Goal: Task Accomplishment & Management: Use online tool/utility

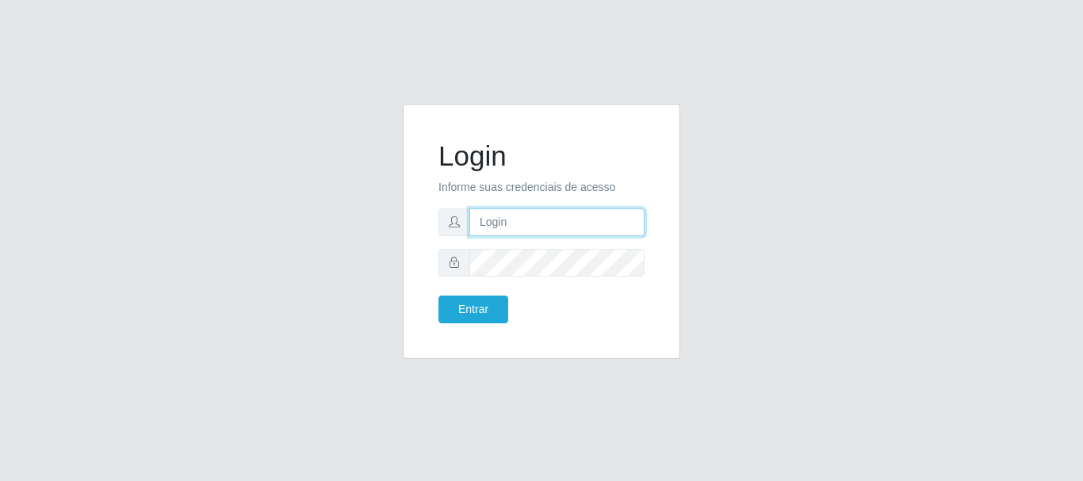
click at [491, 227] on input "text" at bounding box center [556, 223] width 175 height 28
click at [503, 222] on input "text" at bounding box center [556, 223] width 175 height 28
type input "ritaiwof@B5"
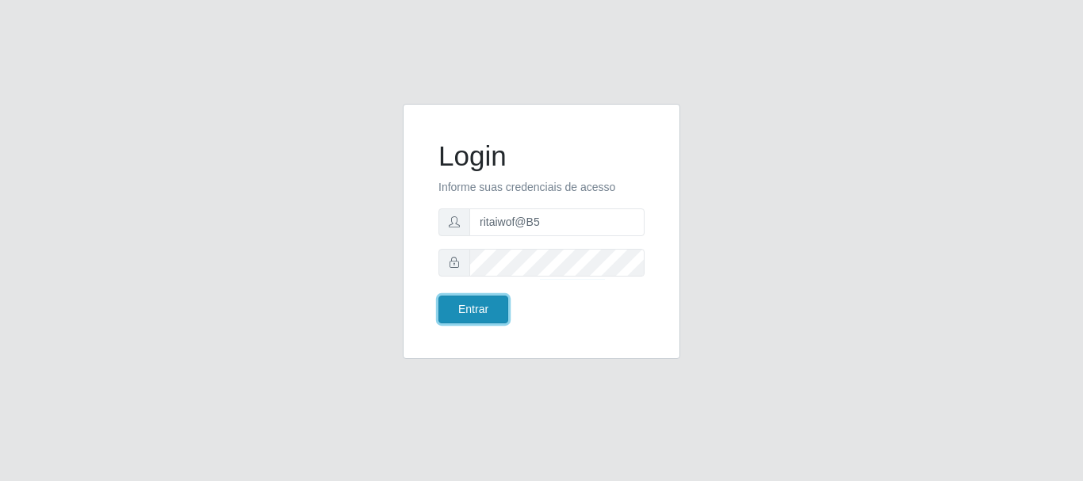
click at [467, 315] on button "Entrar" at bounding box center [473, 310] width 70 height 28
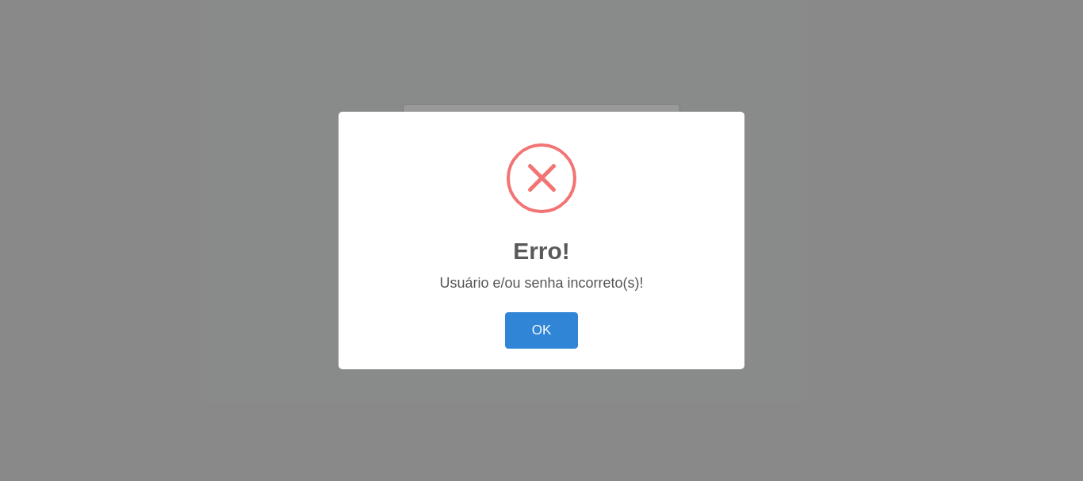
click at [575, 350] on div "OK Cancel" at bounding box center [541, 330] width 374 height 45
click at [561, 342] on button "OK" at bounding box center [542, 330] width 74 height 37
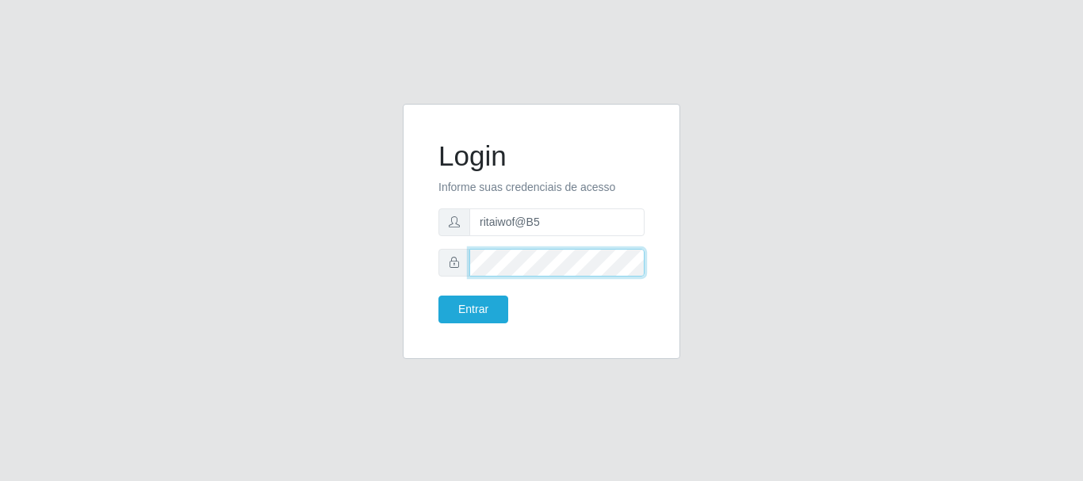
click at [410, 246] on div "Login Informe suas credenciais de acesso ritaiwof@B5 Entrar" at bounding box center [541, 231] width 277 height 255
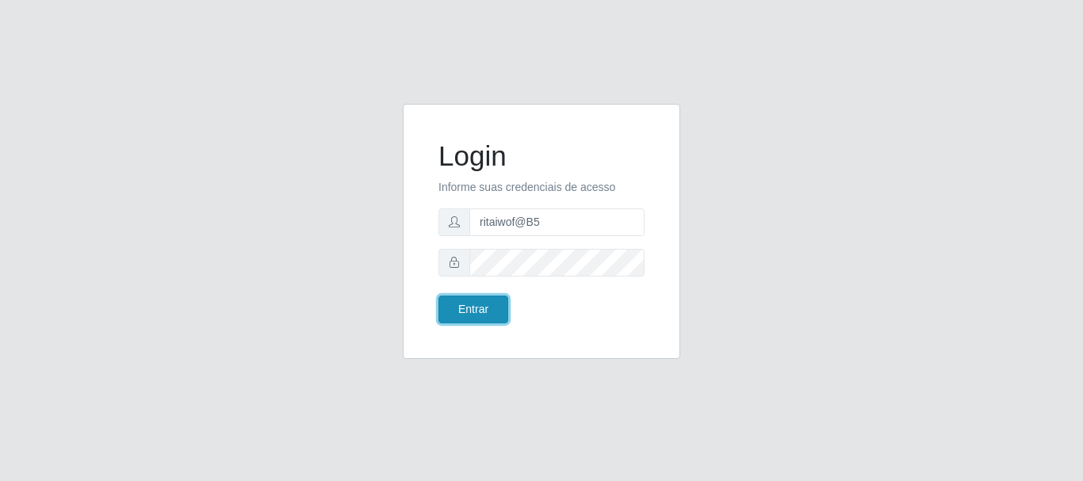
click at [463, 311] on button "Entrar" at bounding box center [473, 310] width 70 height 28
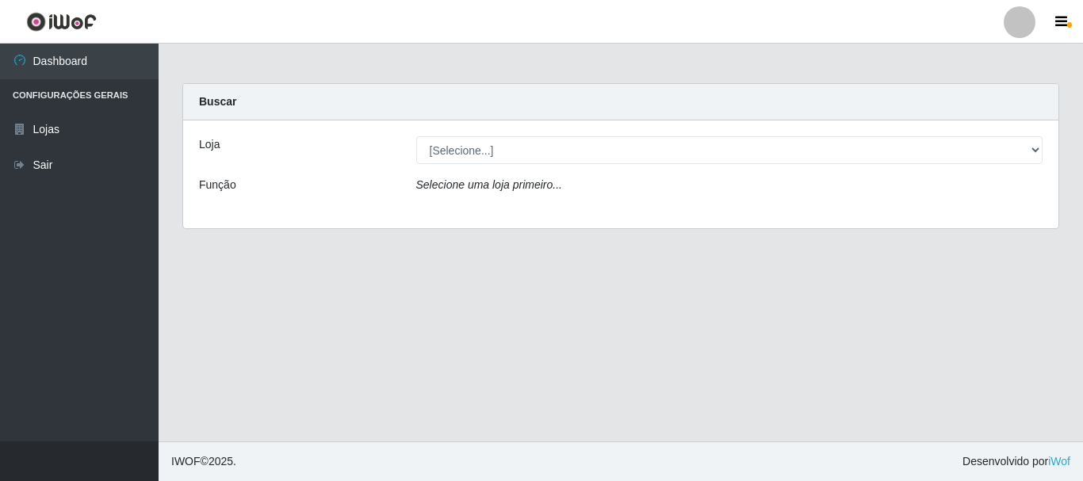
click at [483, 180] on icon "Selecione uma loja primeiro..." at bounding box center [489, 184] width 146 height 13
click at [494, 189] on icon "Selecione uma loja primeiro..." at bounding box center [489, 184] width 146 height 13
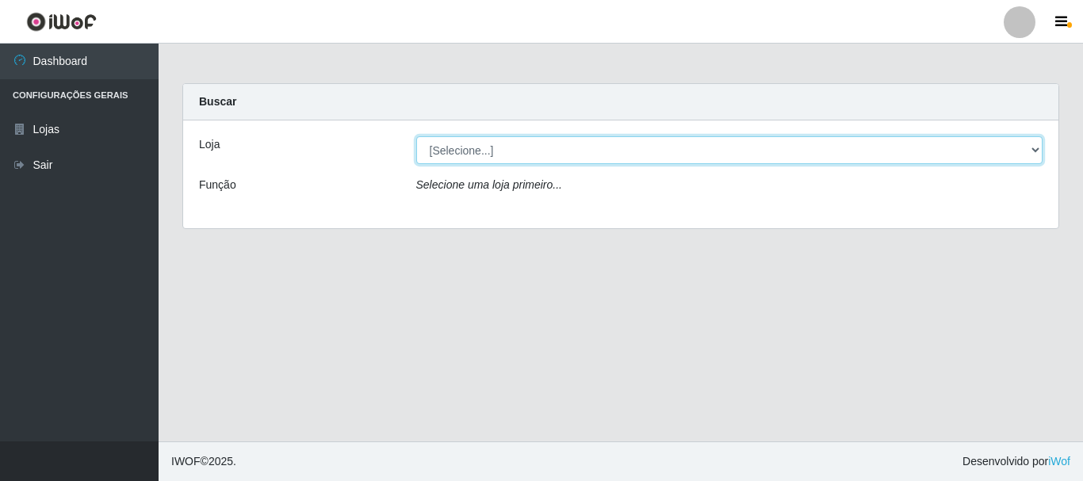
click at [488, 163] on select "[Selecione...] Bemais Supermercados - B5 Anatólia" at bounding box center [729, 150] width 627 height 28
select select "405"
click at [416, 136] on select "[Selecione...] Bemais Supermercados - B5 Anatólia" at bounding box center [729, 150] width 627 height 28
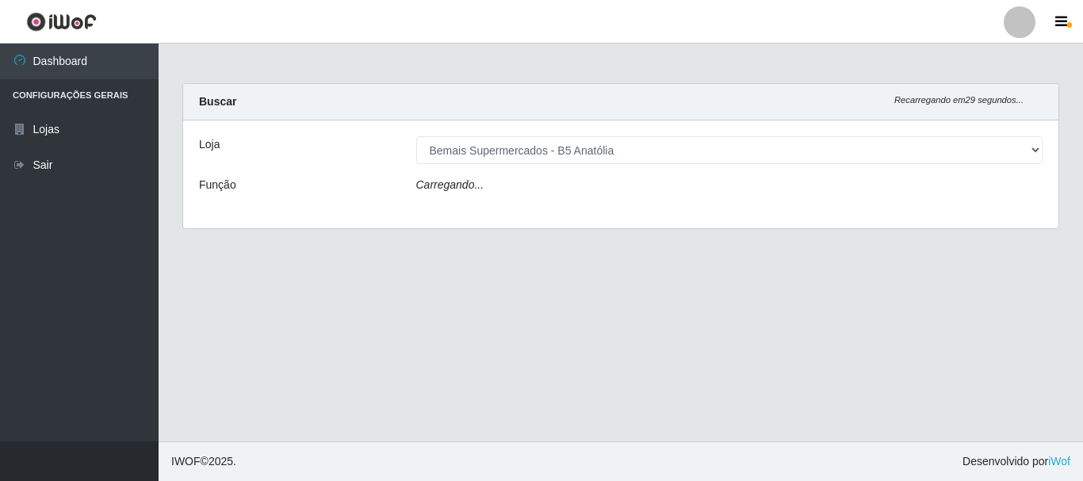
click at [493, 187] on div "Carregando..." at bounding box center [729, 188] width 651 height 23
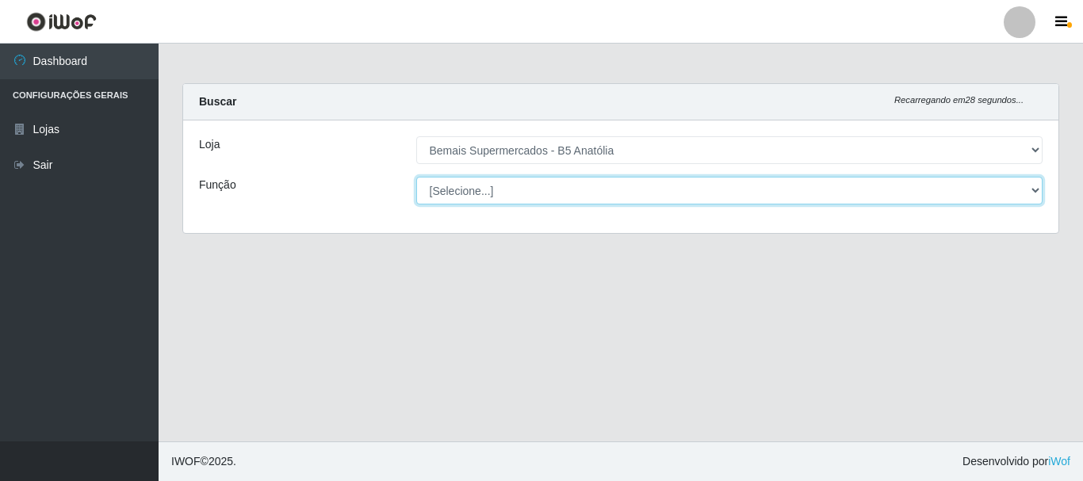
click at [491, 189] on select "[Selecione...] ASG ASG + ASG ++ Auxiliar de Estacionamento Auxiliar de Estacion…" at bounding box center [729, 191] width 627 height 28
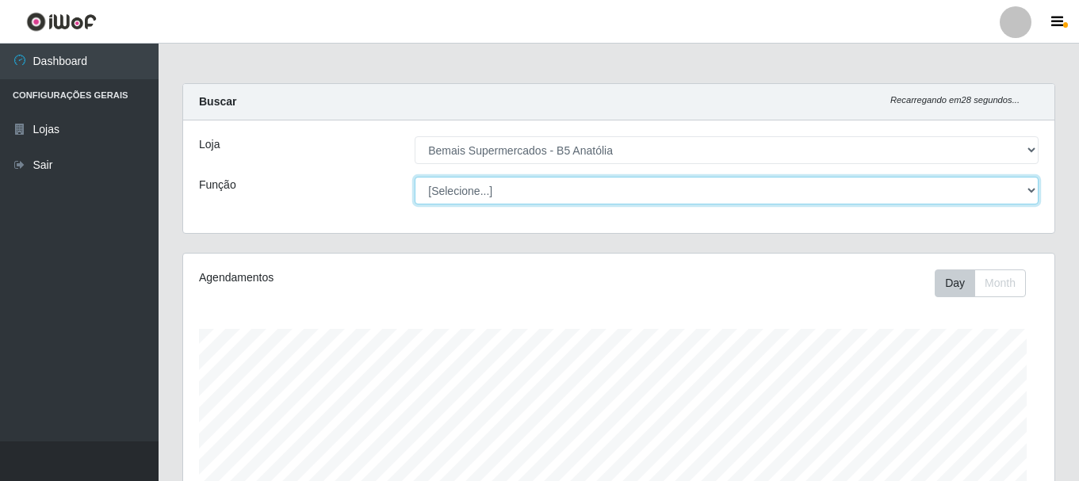
scroll to position [329, 871]
select select "82"
click at [415, 177] on select "[Selecione...] ASG ASG + ASG ++ Auxiliar de Estacionamento Auxiliar de Estacion…" at bounding box center [727, 191] width 624 height 28
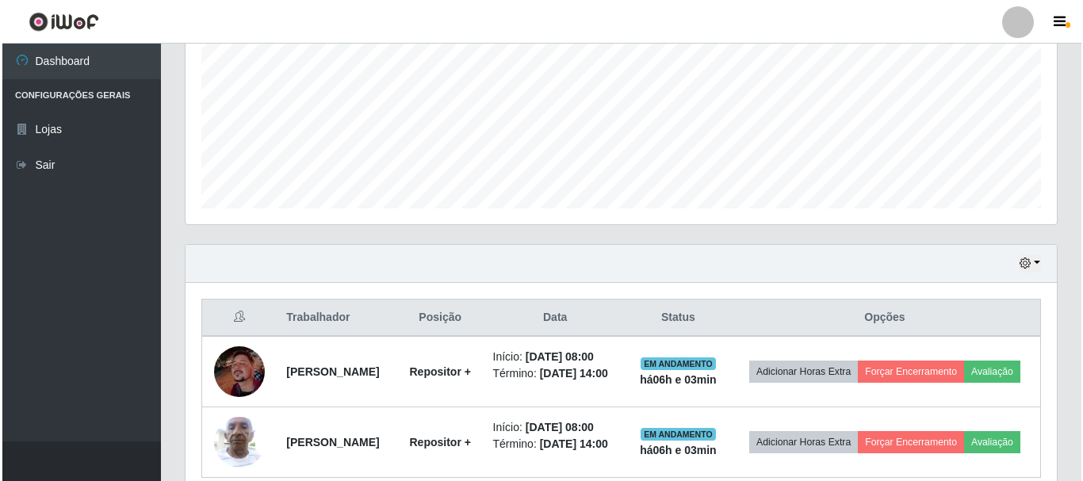
scroll to position [454, 0]
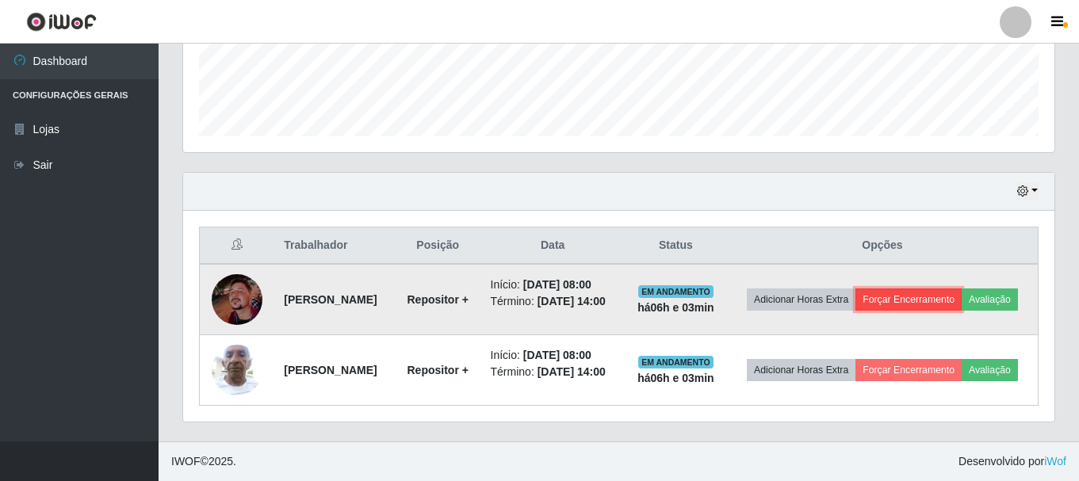
click at [928, 289] on button "Forçar Encerramento" at bounding box center [908, 300] width 106 height 22
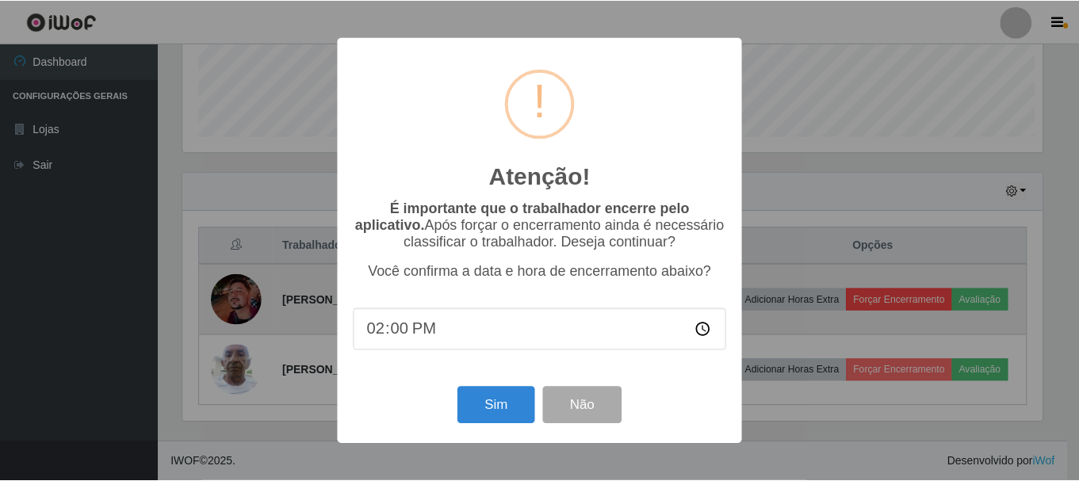
scroll to position [329, 863]
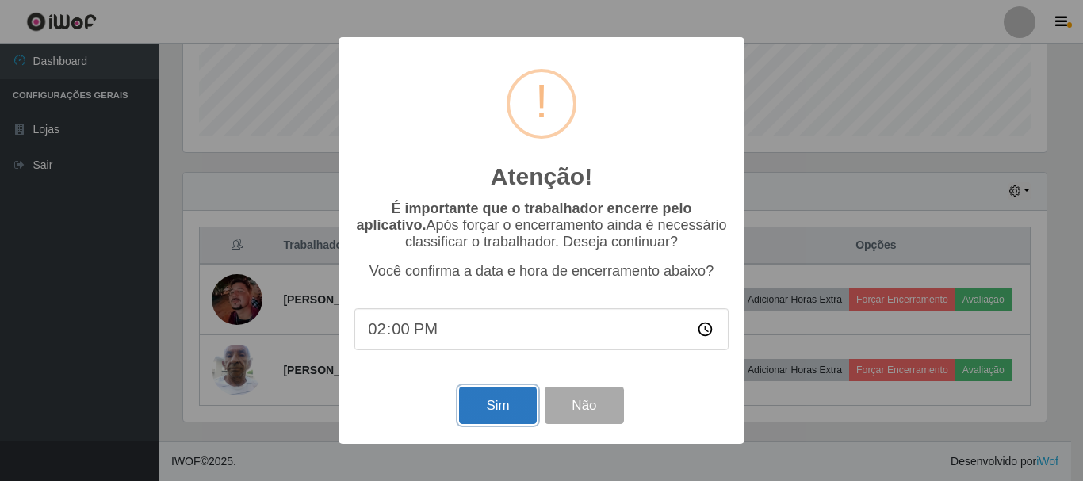
click at [520, 400] on button "Sim" at bounding box center [497, 405] width 77 height 37
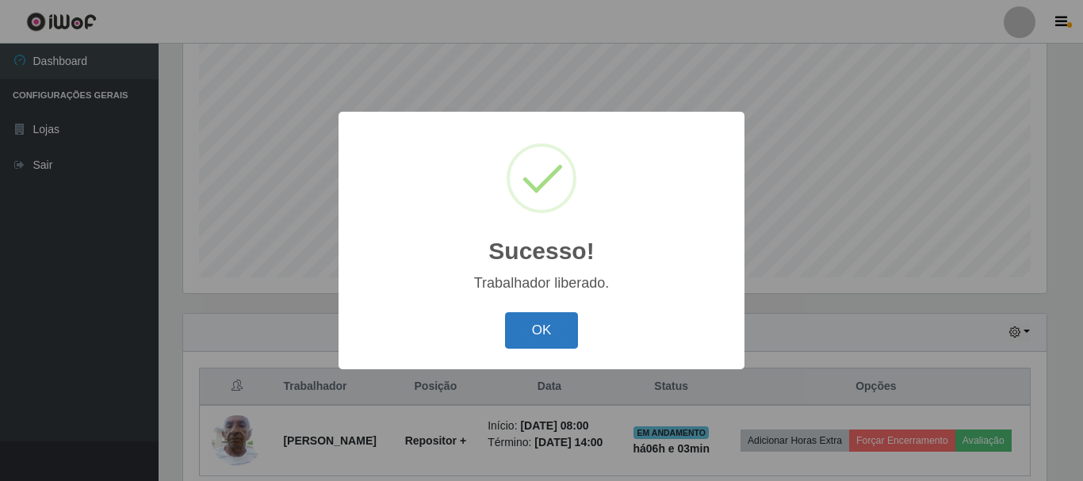
click at [564, 335] on button "OK" at bounding box center [542, 330] width 74 height 37
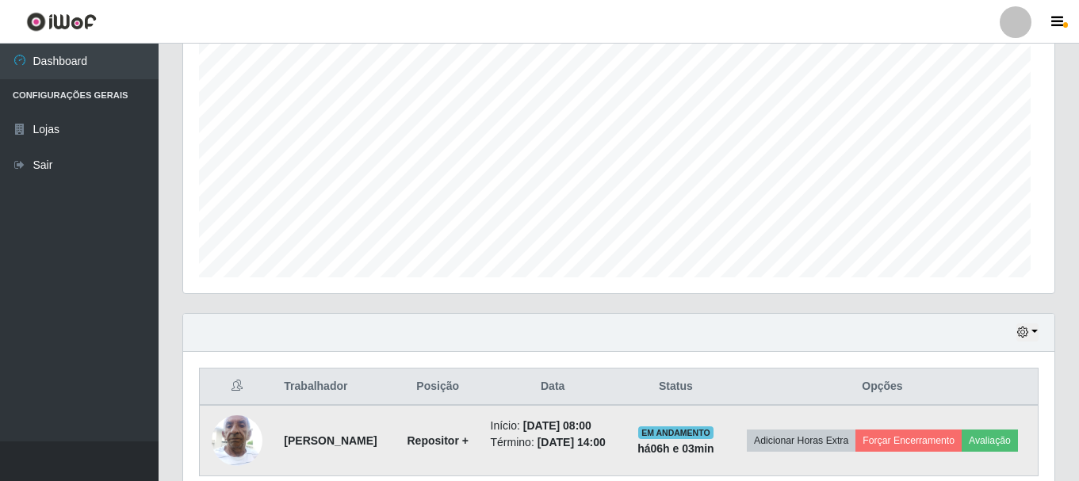
scroll to position [329, 871]
click at [933, 433] on button "Forçar Encerramento" at bounding box center [908, 441] width 106 height 22
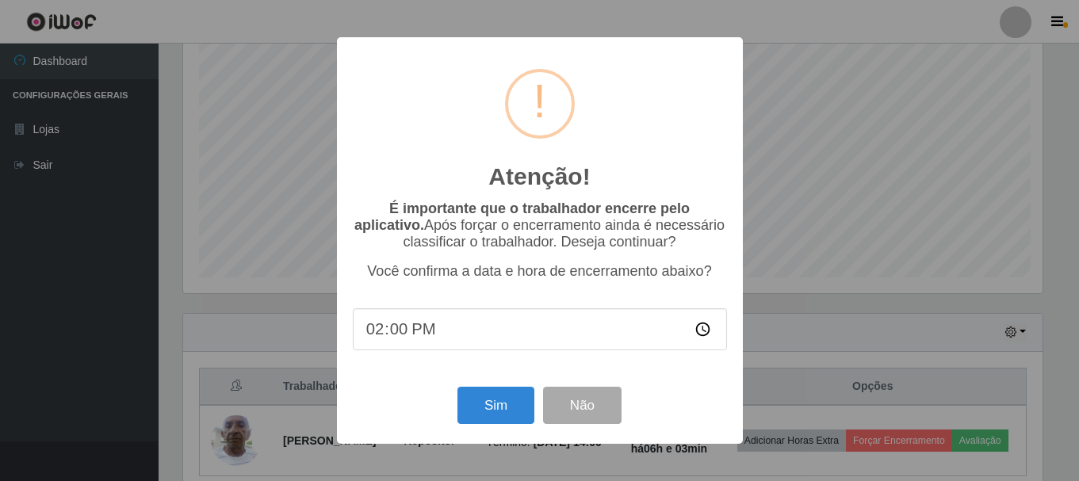
scroll to position [329, 863]
click at [486, 406] on button "Sim" at bounding box center [497, 405] width 77 height 37
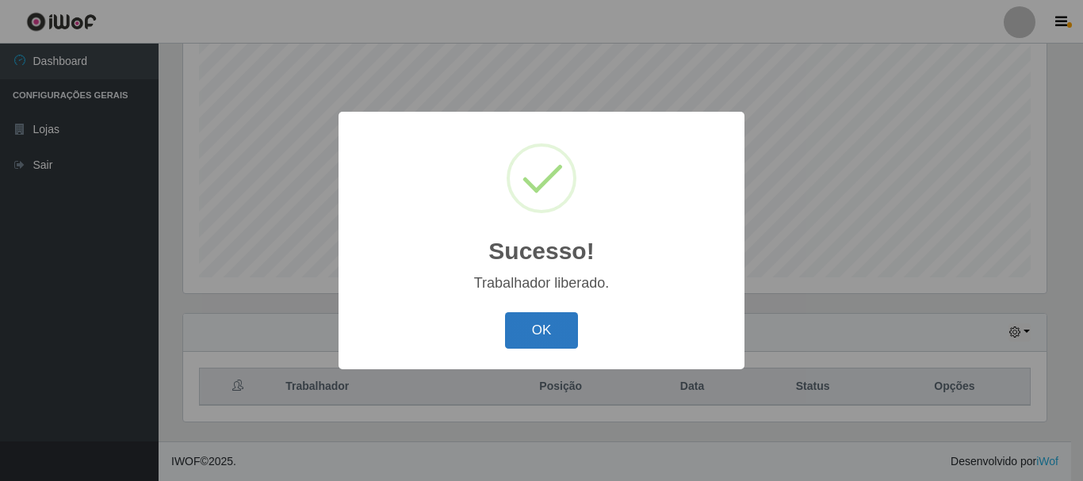
click at [537, 330] on button "OK" at bounding box center [542, 330] width 74 height 37
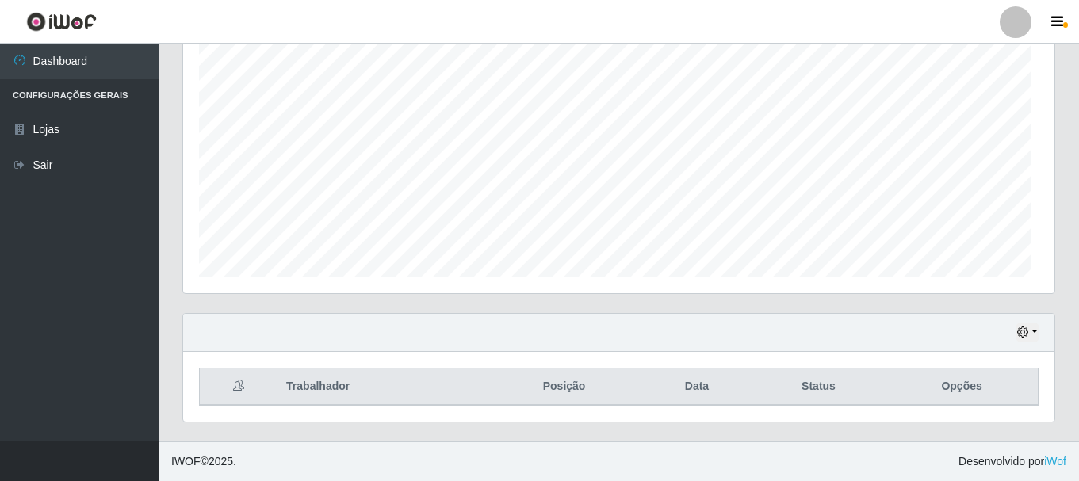
scroll to position [329, 871]
